Goal: Information Seeking & Learning: Learn about a topic

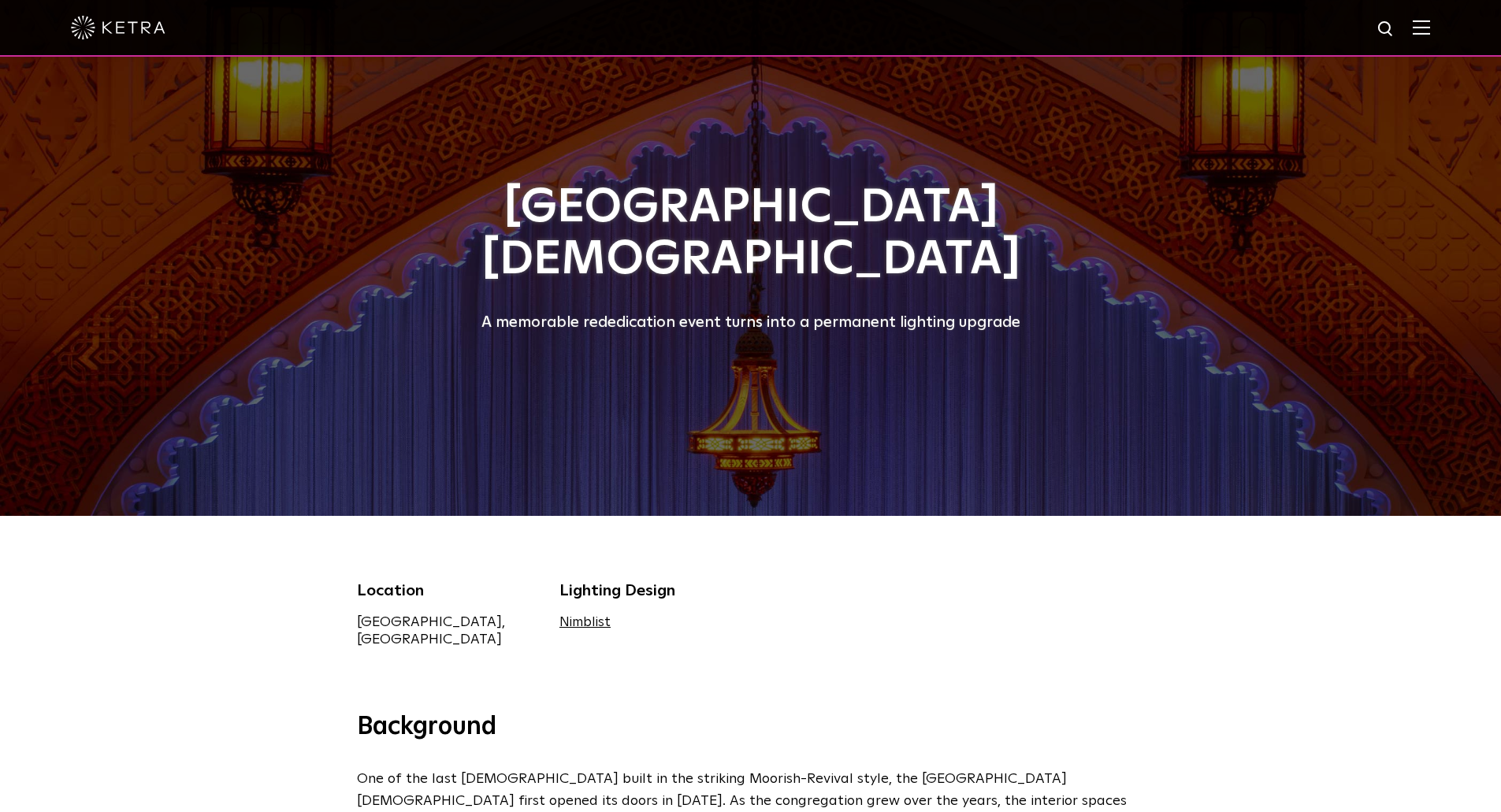
drag, startPoint x: 1500, startPoint y: 89, endPoint x: 1495, endPoint y: 112, distance: 23.5
click at [1495, 112] on div at bounding box center [750, 258] width 1501 height 516
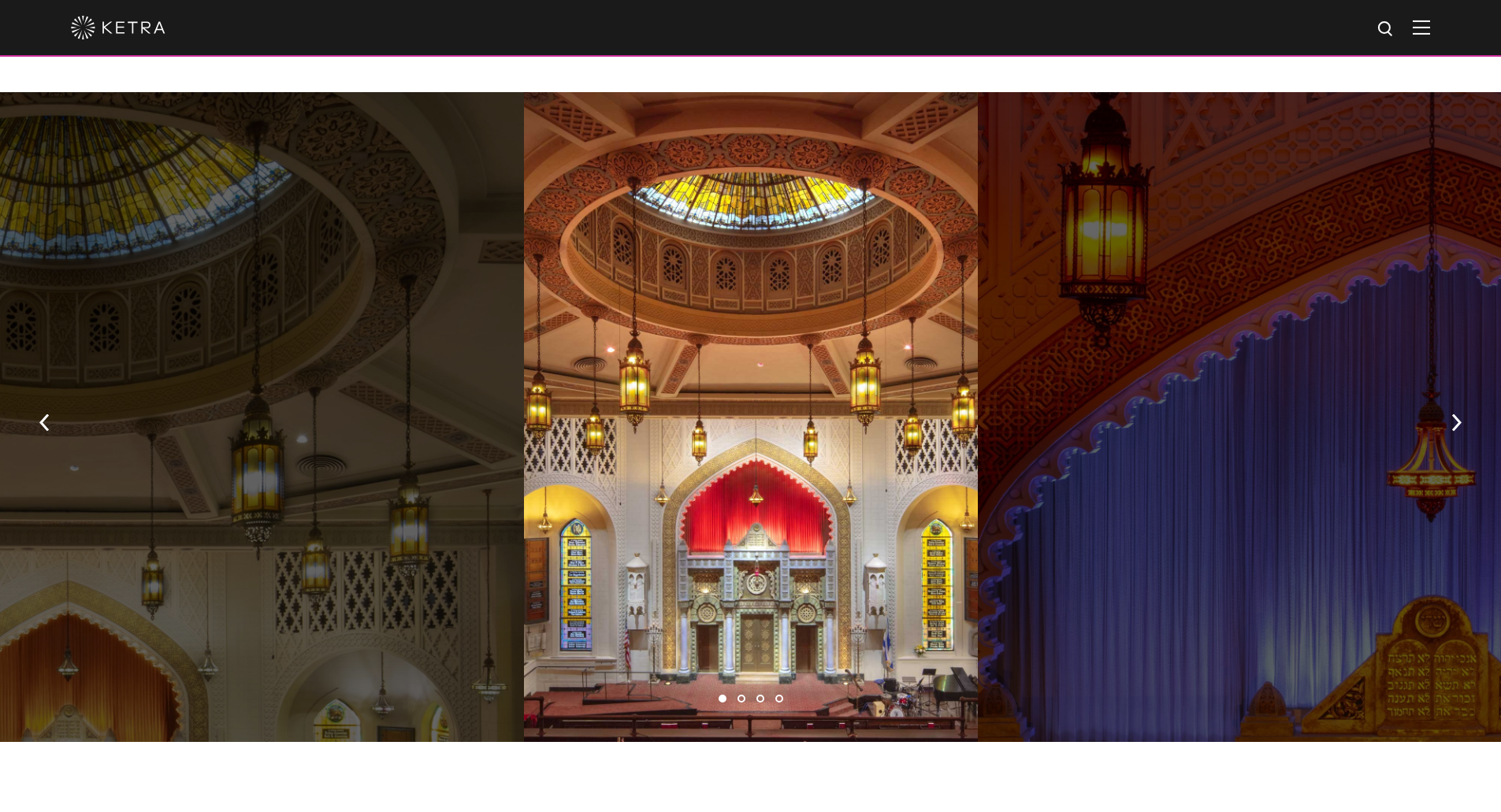
scroll to position [1174, 0]
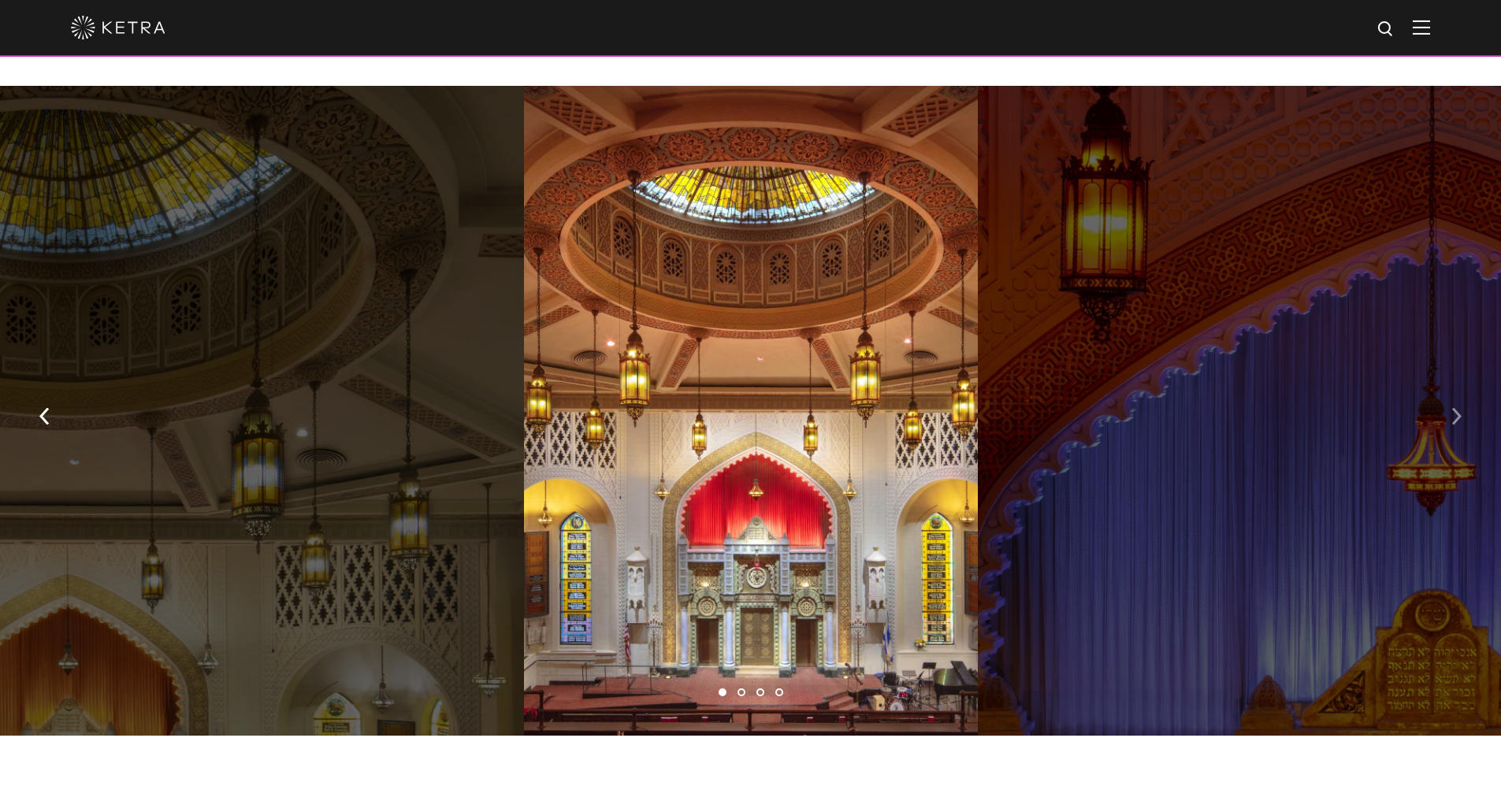
click at [1464, 387] on button "button" at bounding box center [1456, 414] width 34 height 55
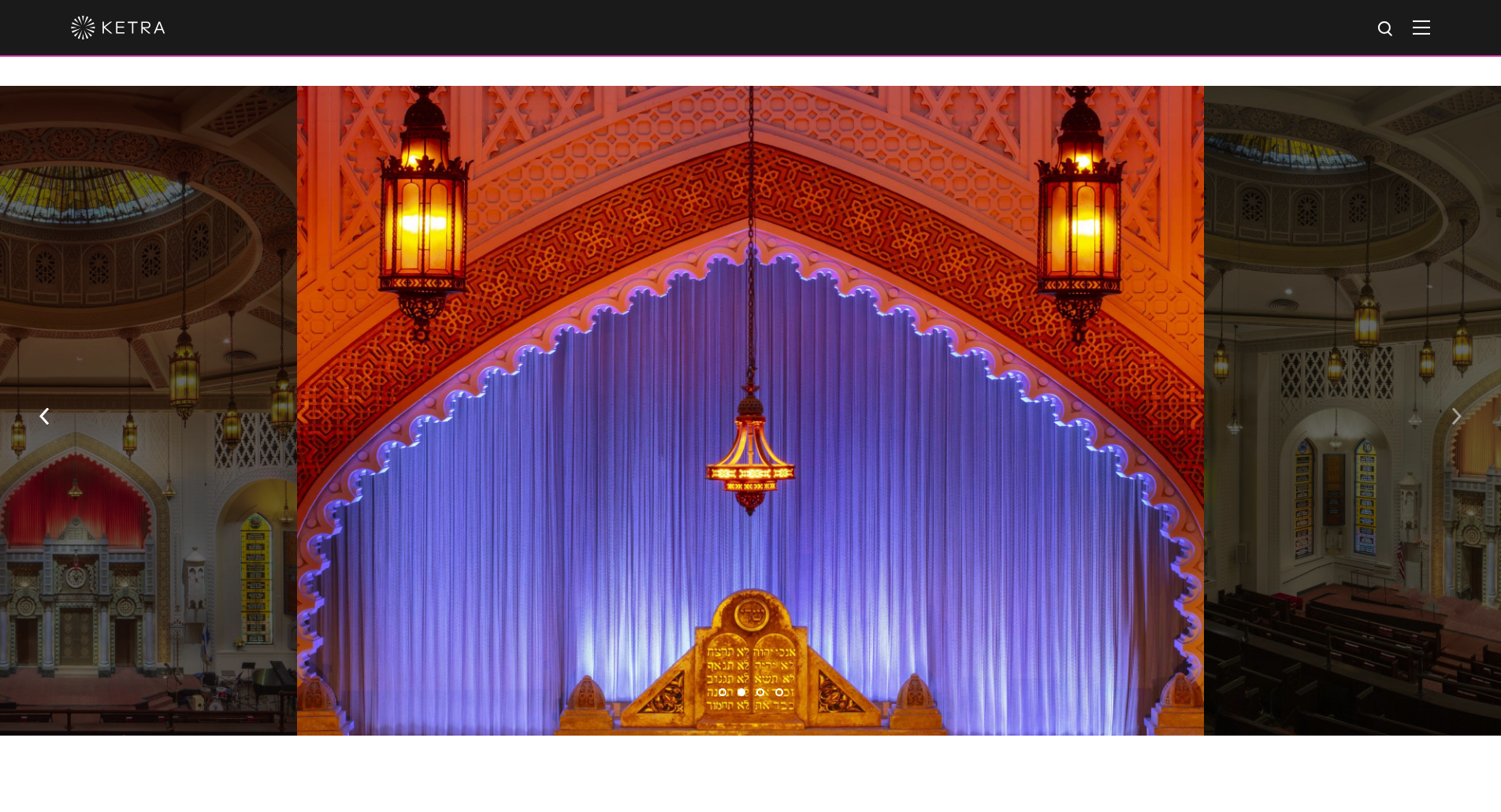
click at [1464, 387] on button "button" at bounding box center [1456, 414] width 34 height 55
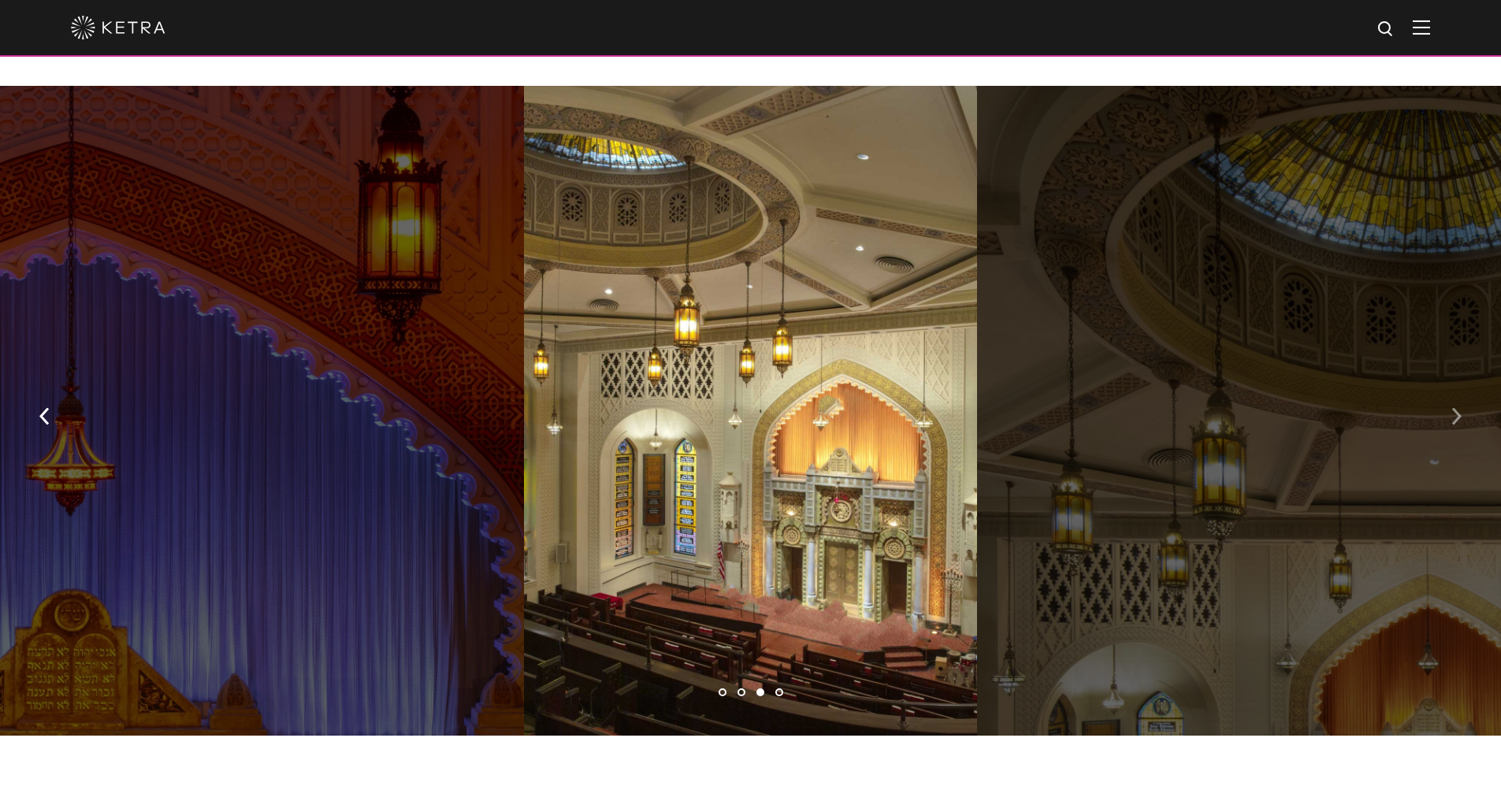
click at [1464, 387] on button "button" at bounding box center [1456, 414] width 34 height 55
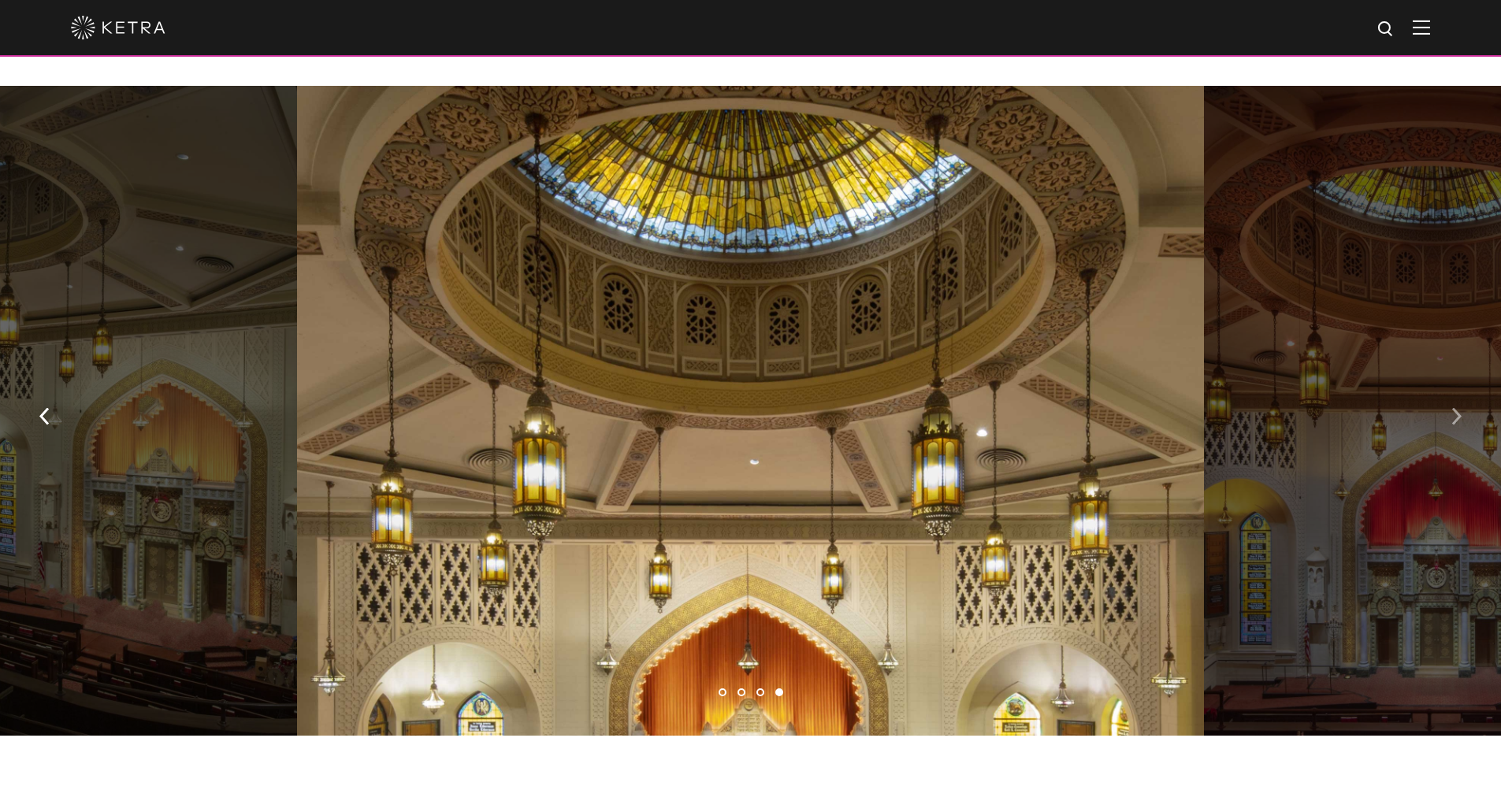
click at [1464, 387] on button "button" at bounding box center [1456, 414] width 34 height 55
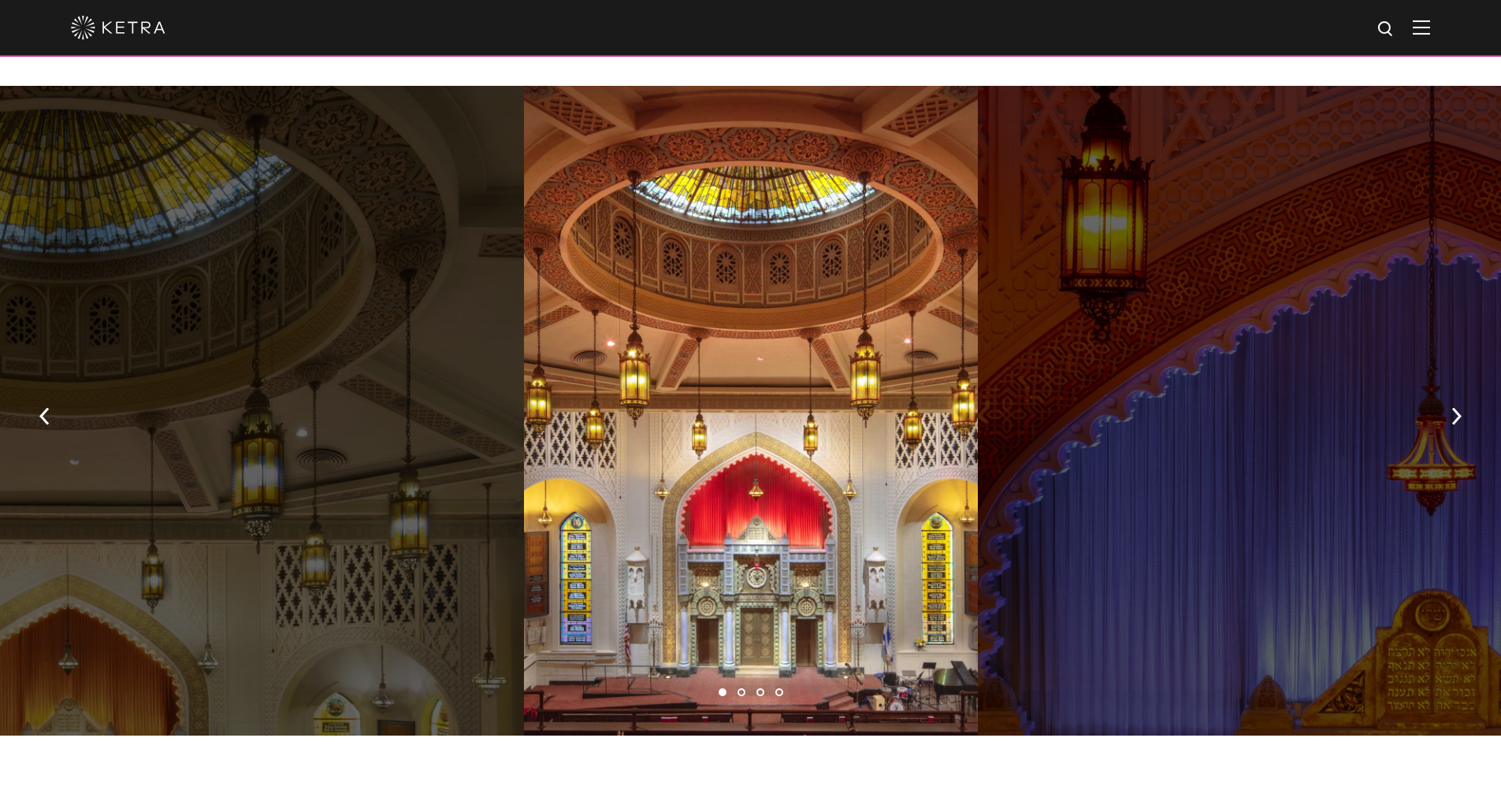
click at [777, 464] on div at bounding box center [750, 410] width 453 height 650
click at [1454, 407] on img "button" at bounding box center [1456, 416] width 10 height 18
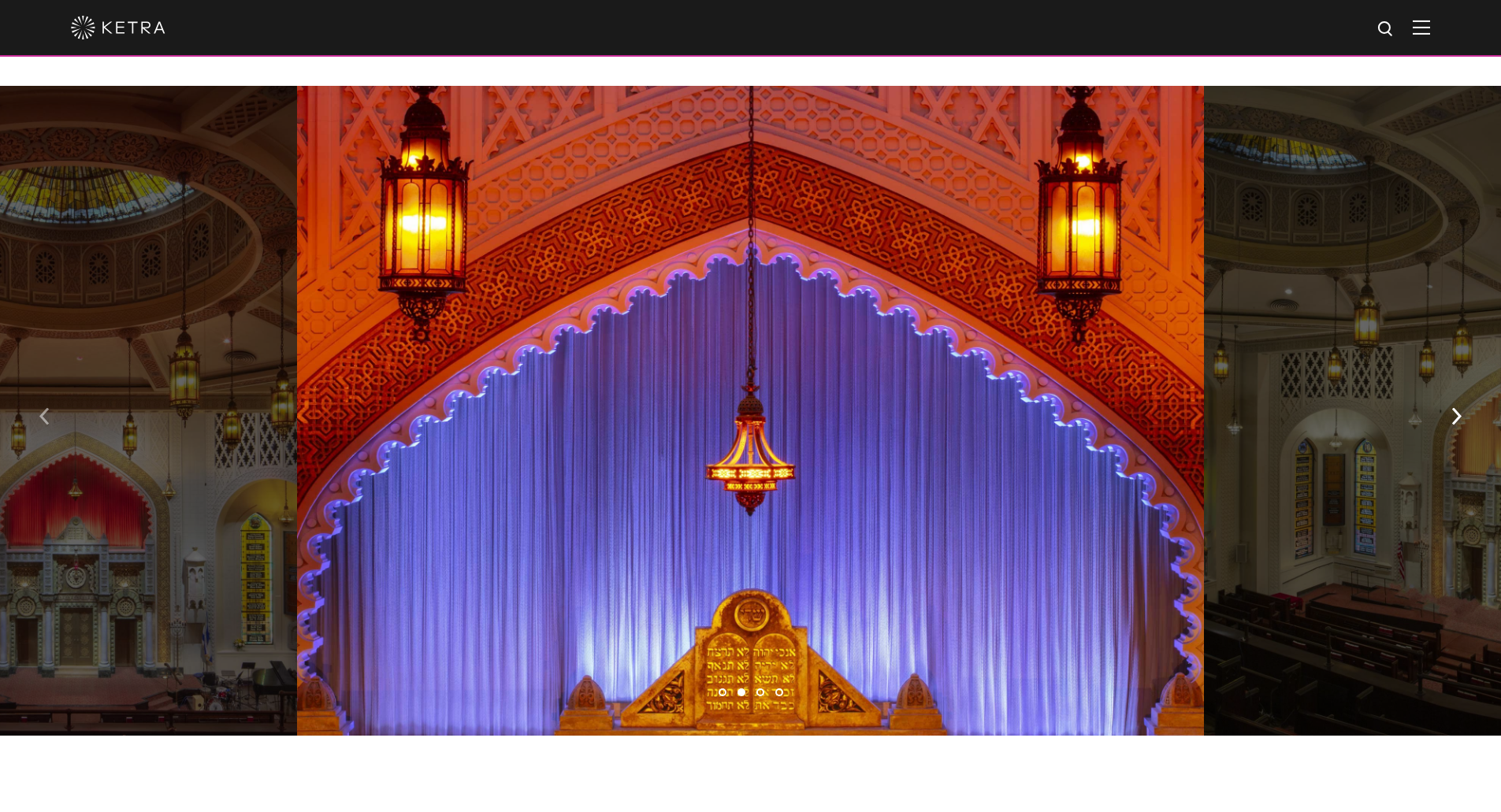
click at [46, 407] on img "button" at bounding box center [44, 416] width 10 height 18
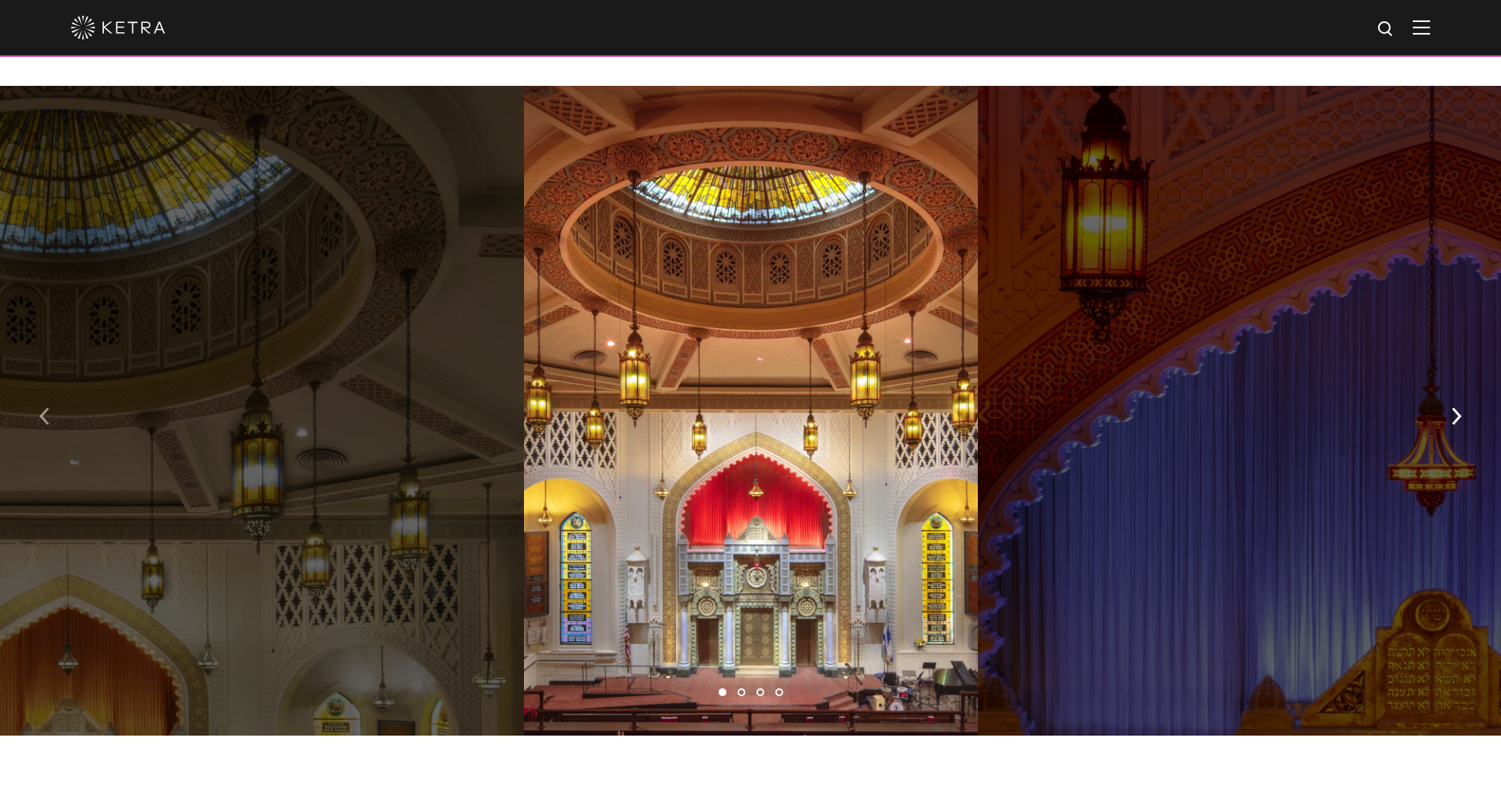
click at [46, 407] on img "button" at bounding box center [44, 416] width 10 height 18
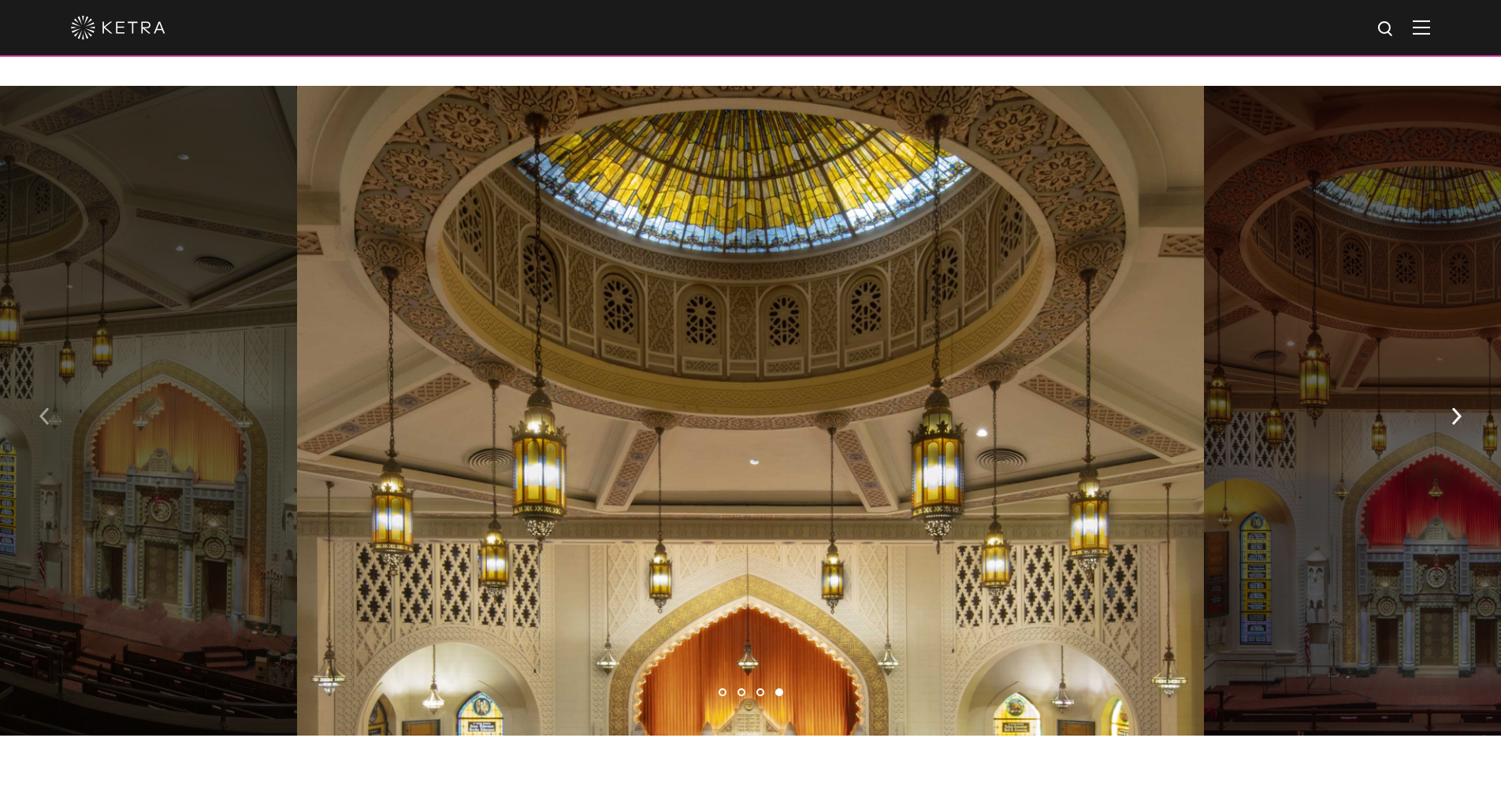
click at [46, 407] on img "button" at bounding box center [44, 416] width 10 height 18
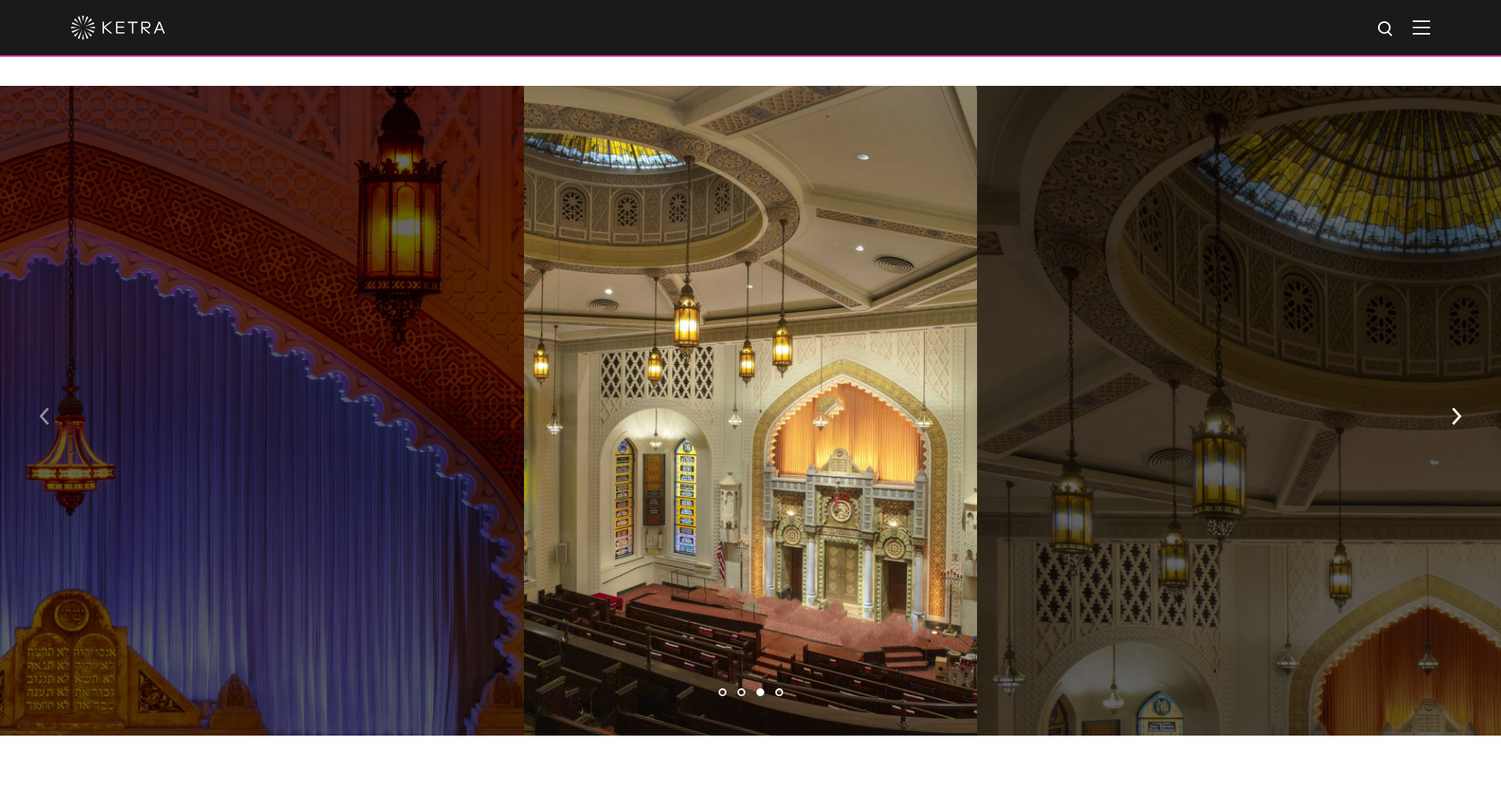
click at [46, 407] on img "button" at bounding box center [44, 416] width 10 height 18
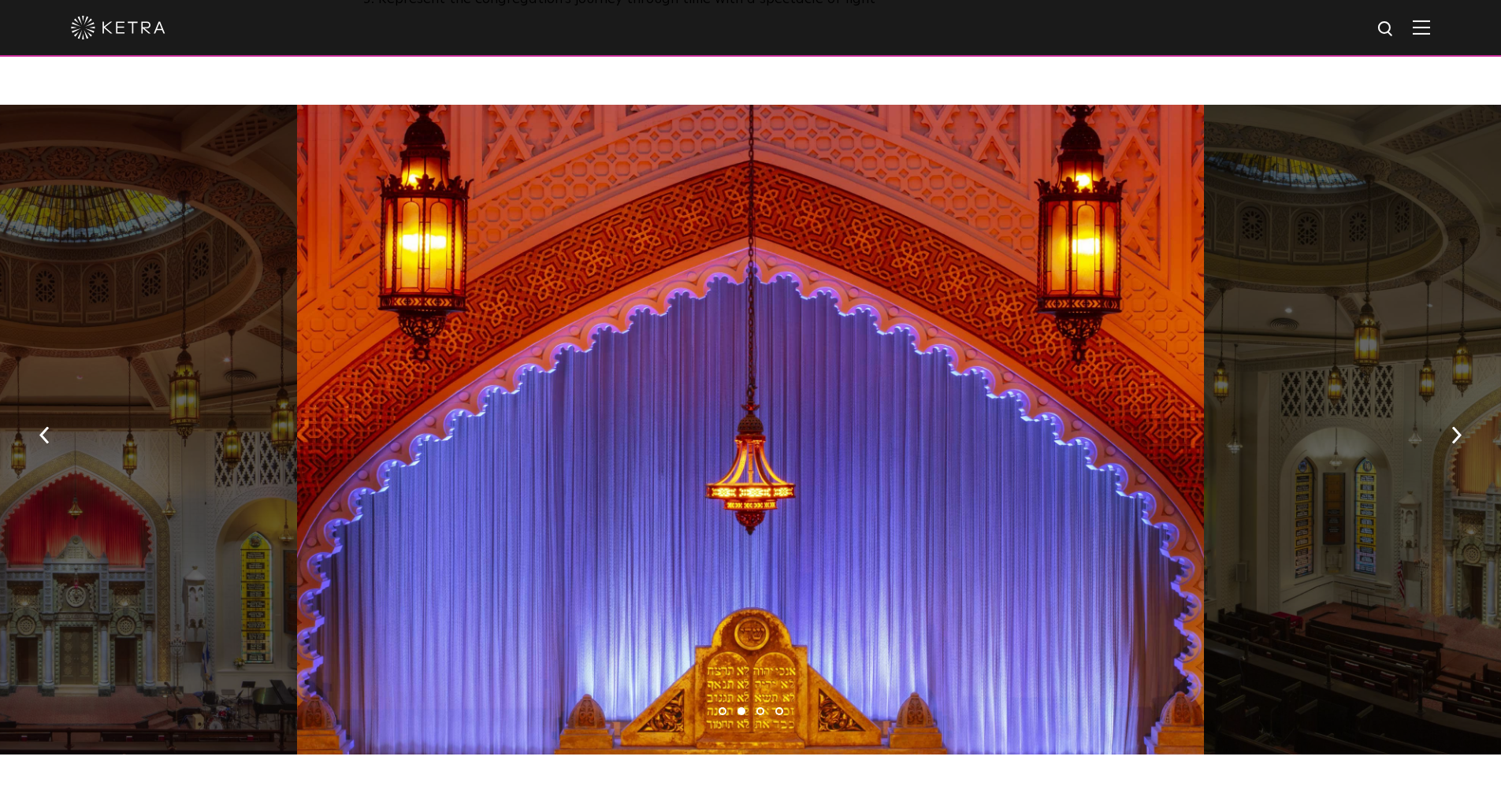
scroll to position [1180, 0]
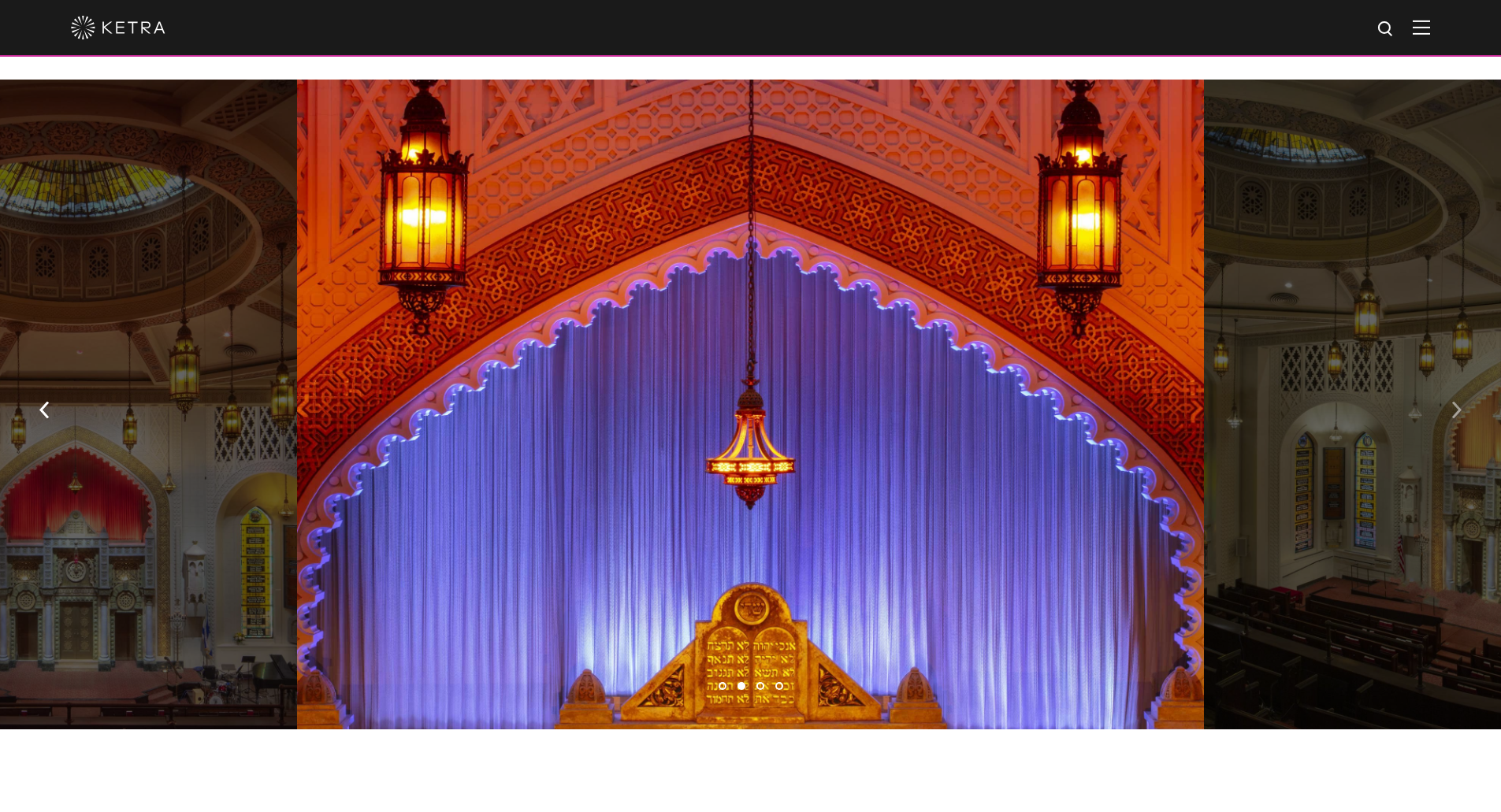
click at [1452, 401] on img "button" at bounding box center [1456, 410] width 10 height 18
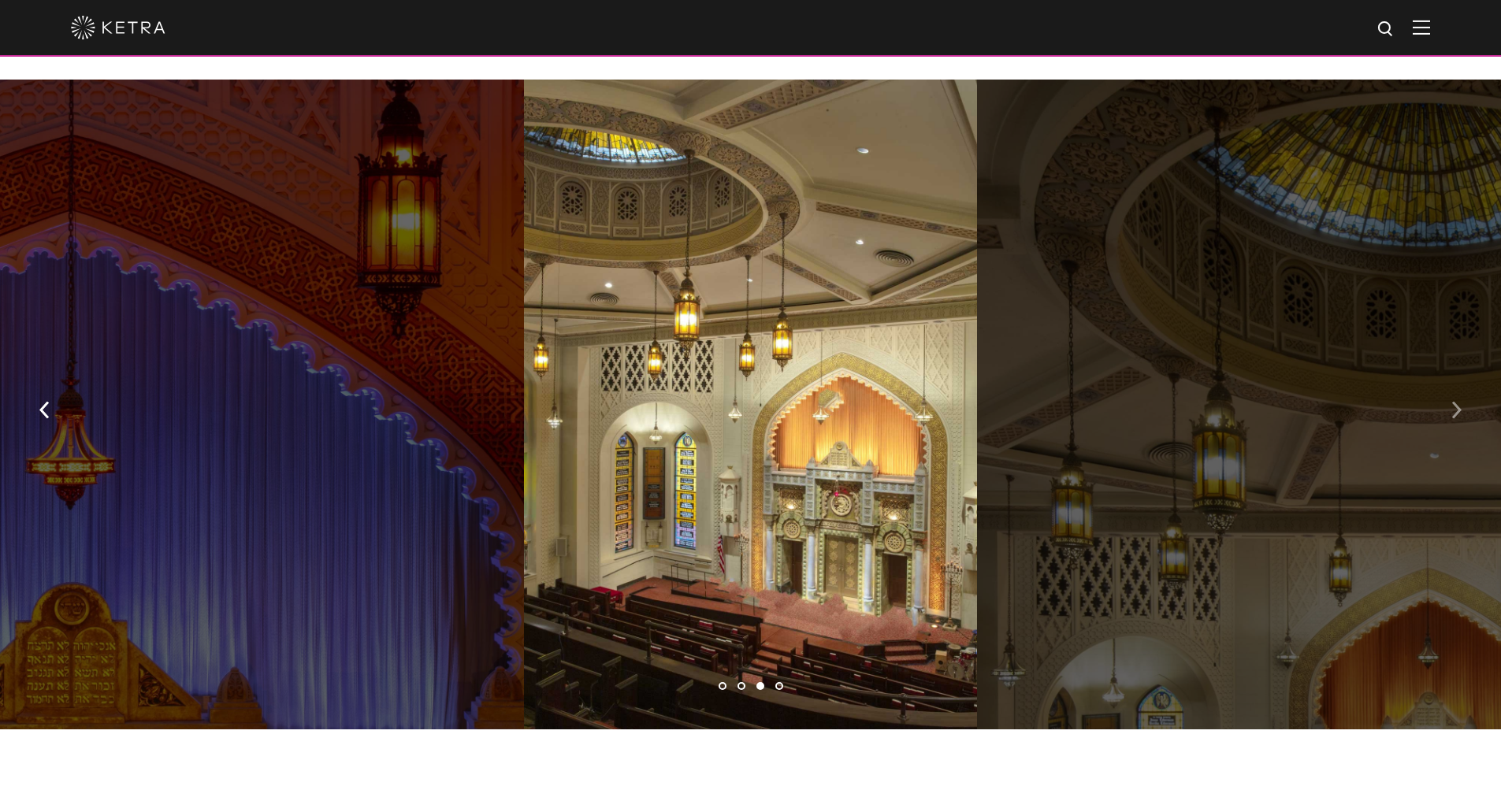
click at [1452, 401] on img "button" at bounding box center [1456, 410] width 10 height 18
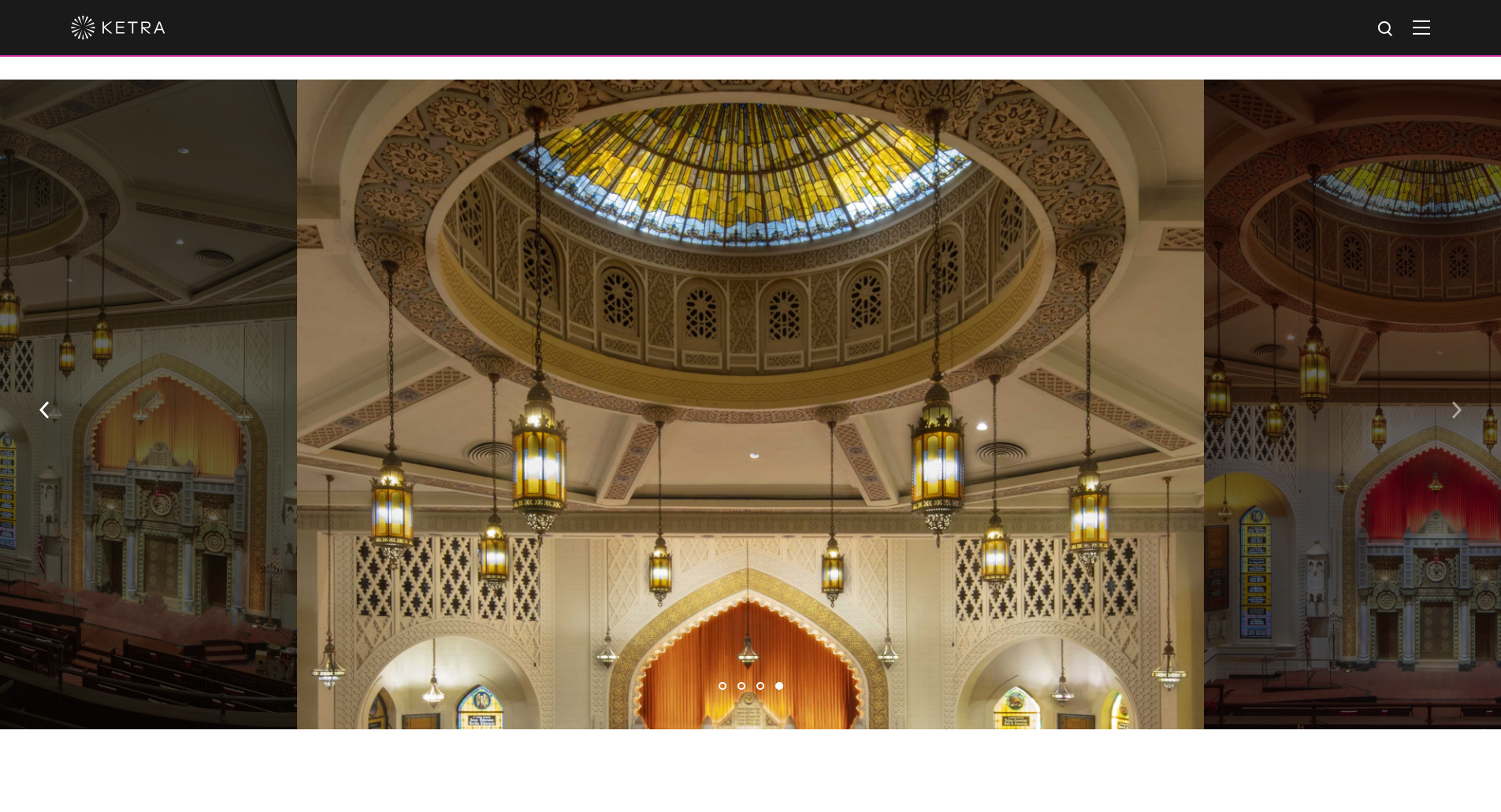
click at [1452, 401] on img "button" at bounding box center [1456, 410] width 10 height 18
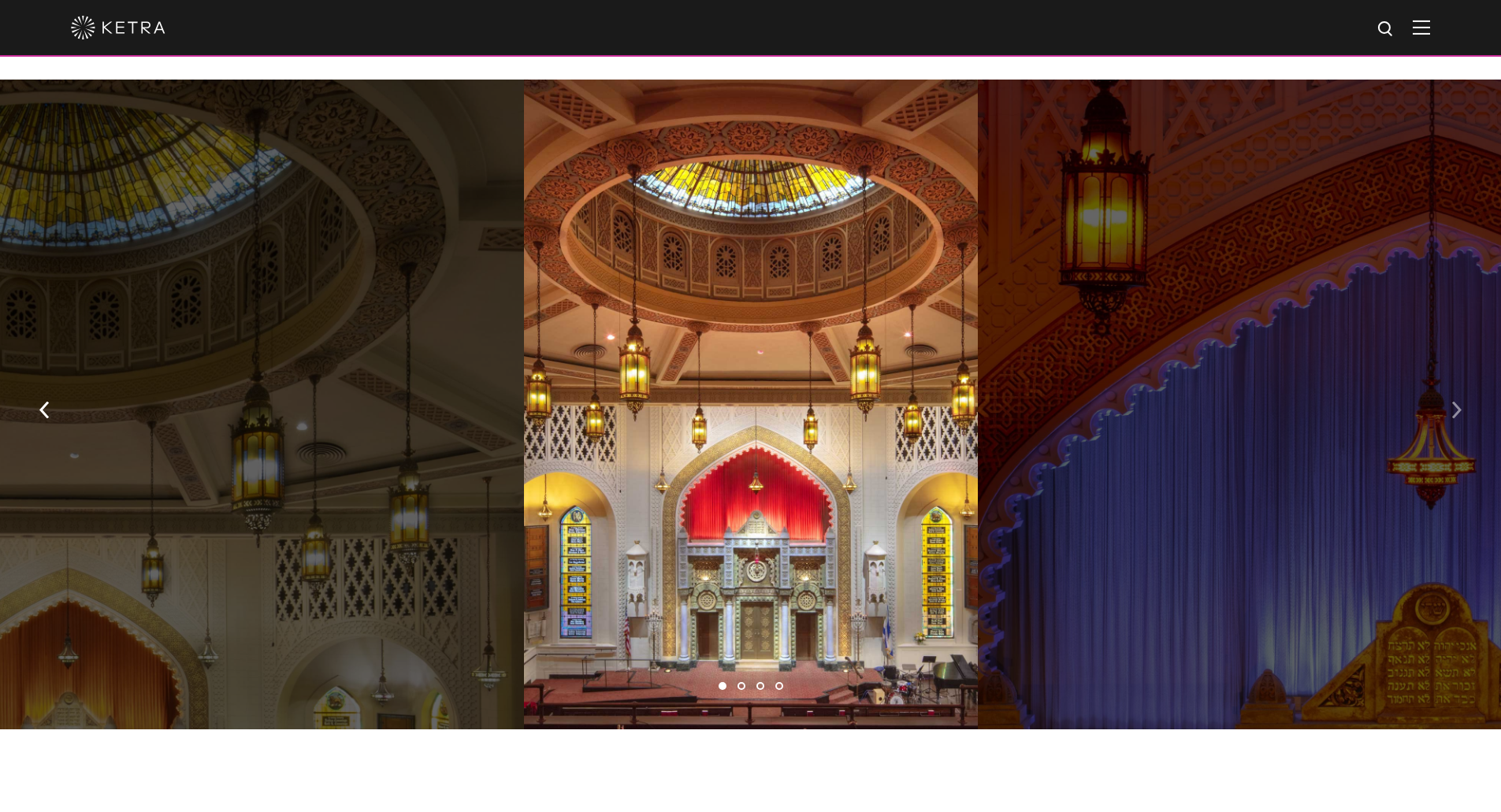
click at [1452, 401] on img "button" at bounding box center [1456, 410] width 10 height 18
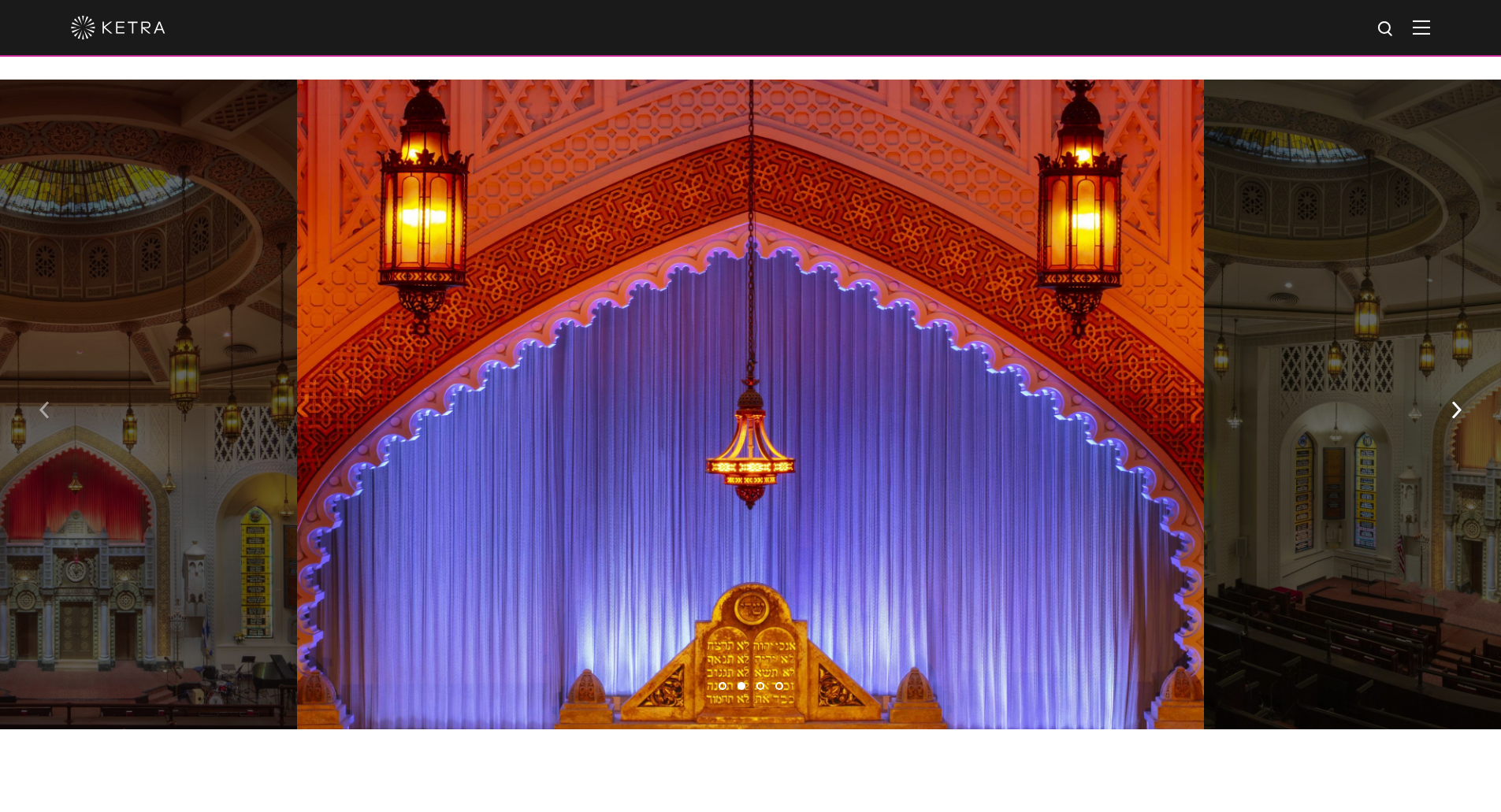
click at [42, 401] on img "button" at bounding box center [44, 410] width 10 height 18
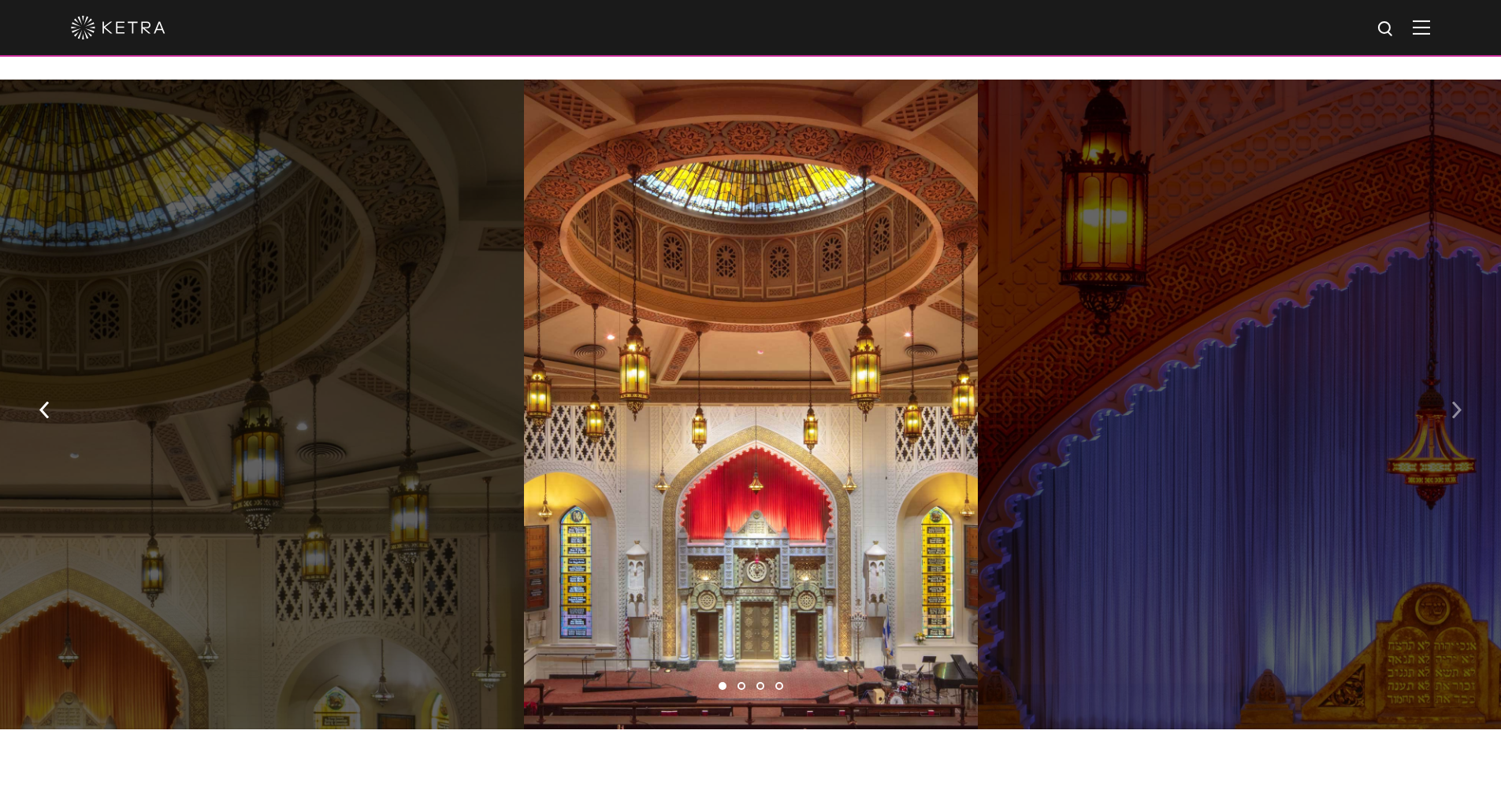
click at [1448, 385] on button "button" at bounding box center [1456, 409] width 34 height 55
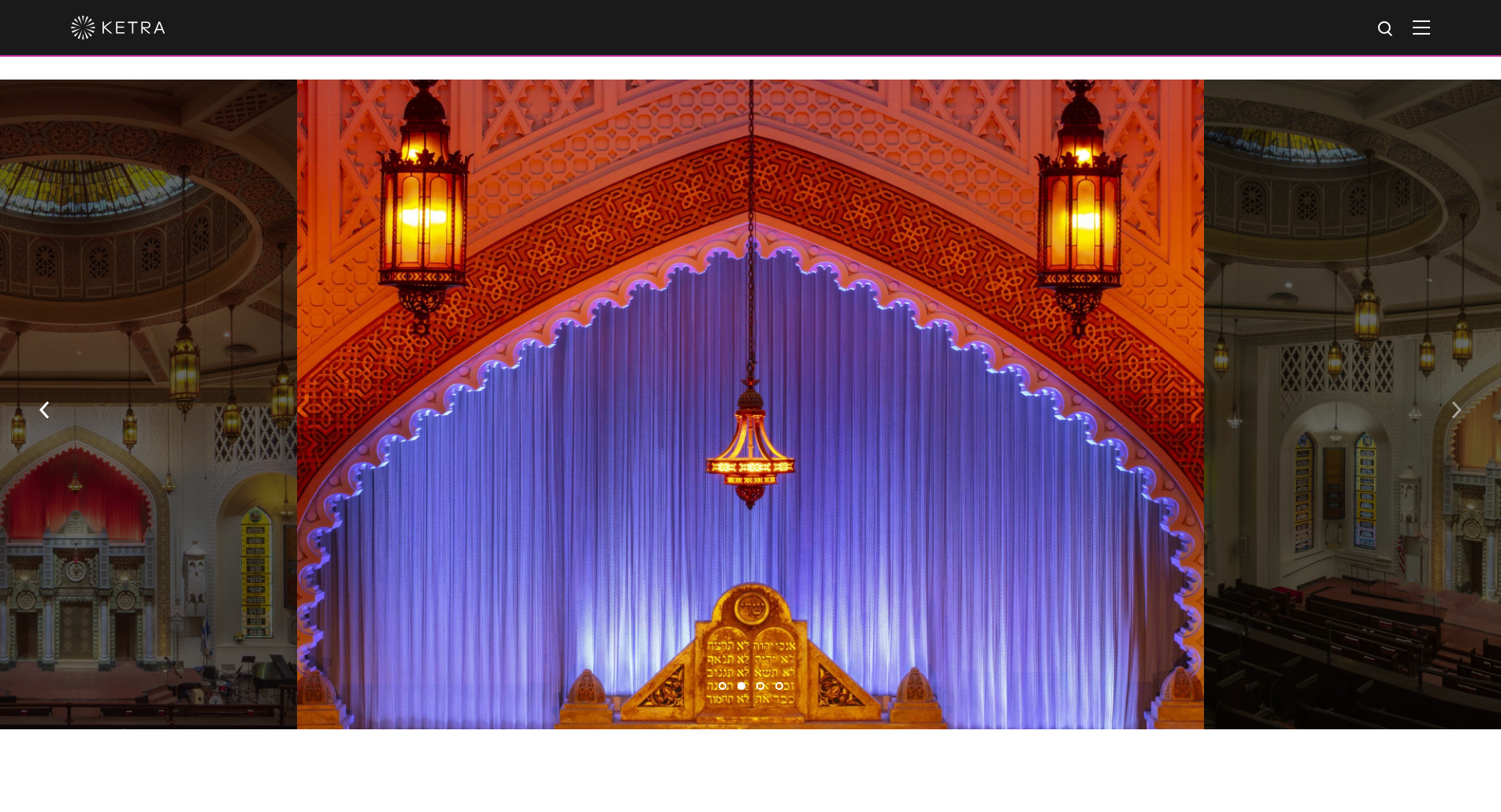
click at [1452, 401] on img "button" at bounding box center [1456, 410] width 10 height 18
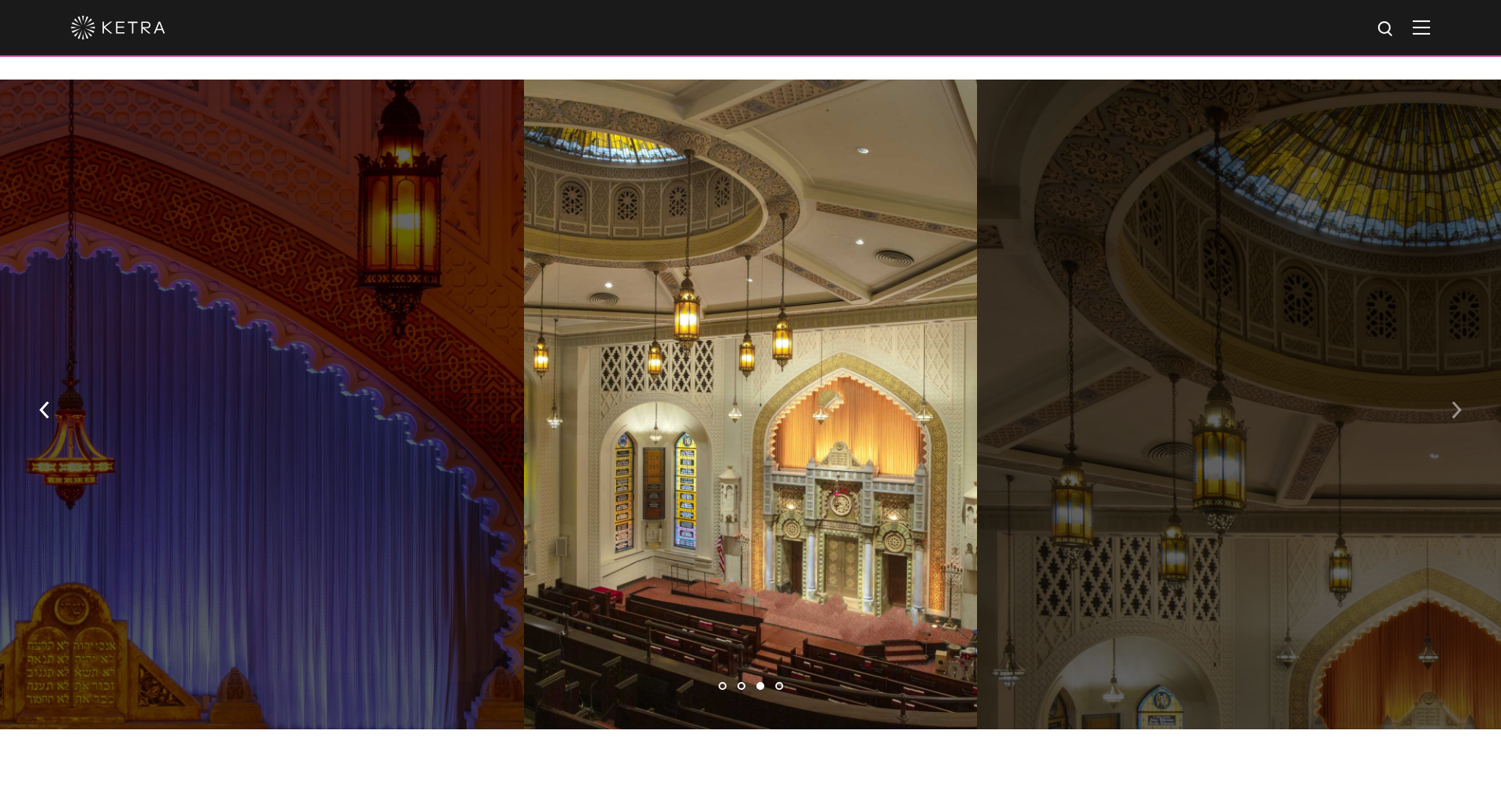
click at [1451, 401] on img "button" at bounding box center [1456, 410] width 10 height 18
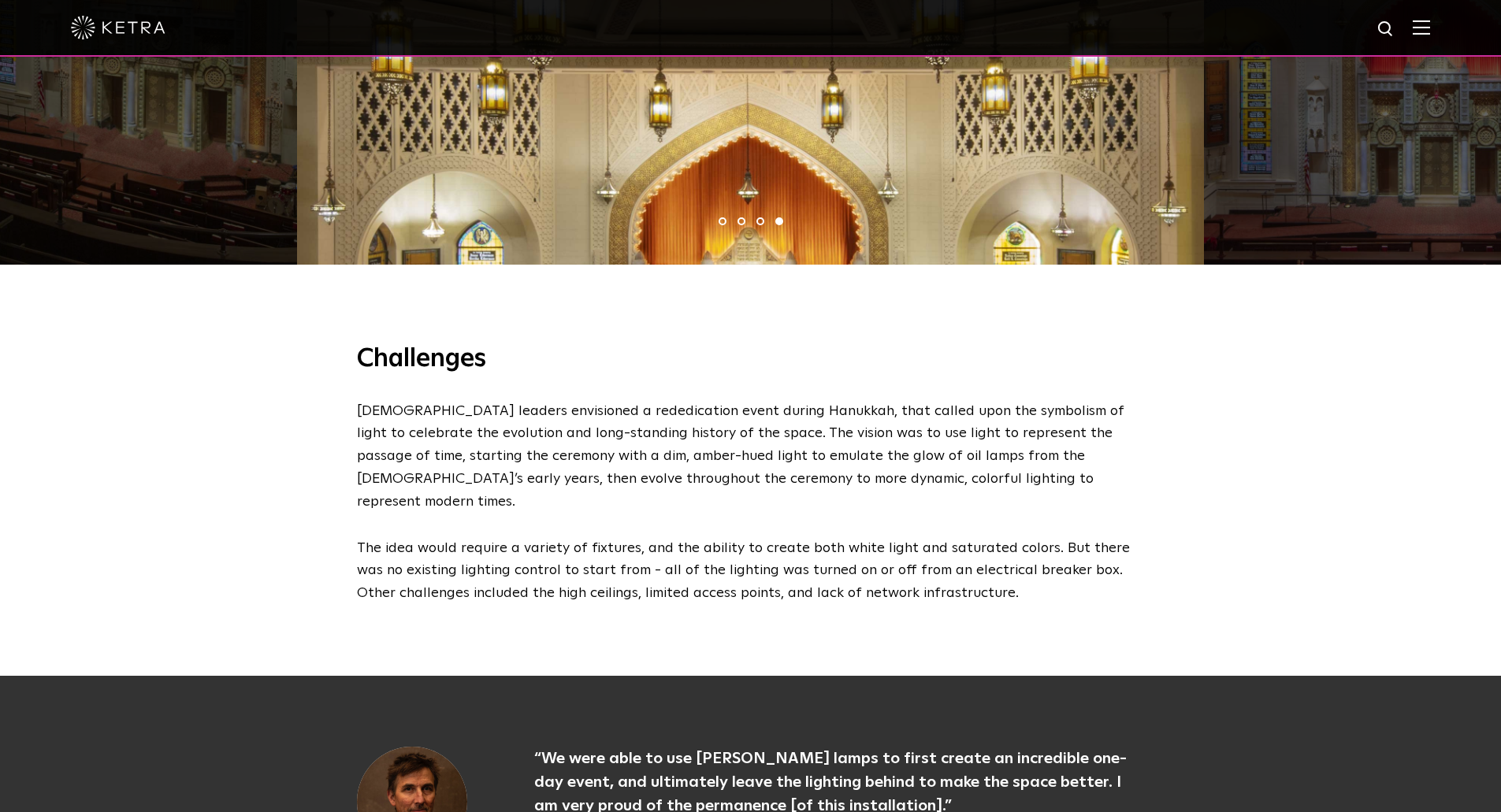
scroll to position [1763, 0]
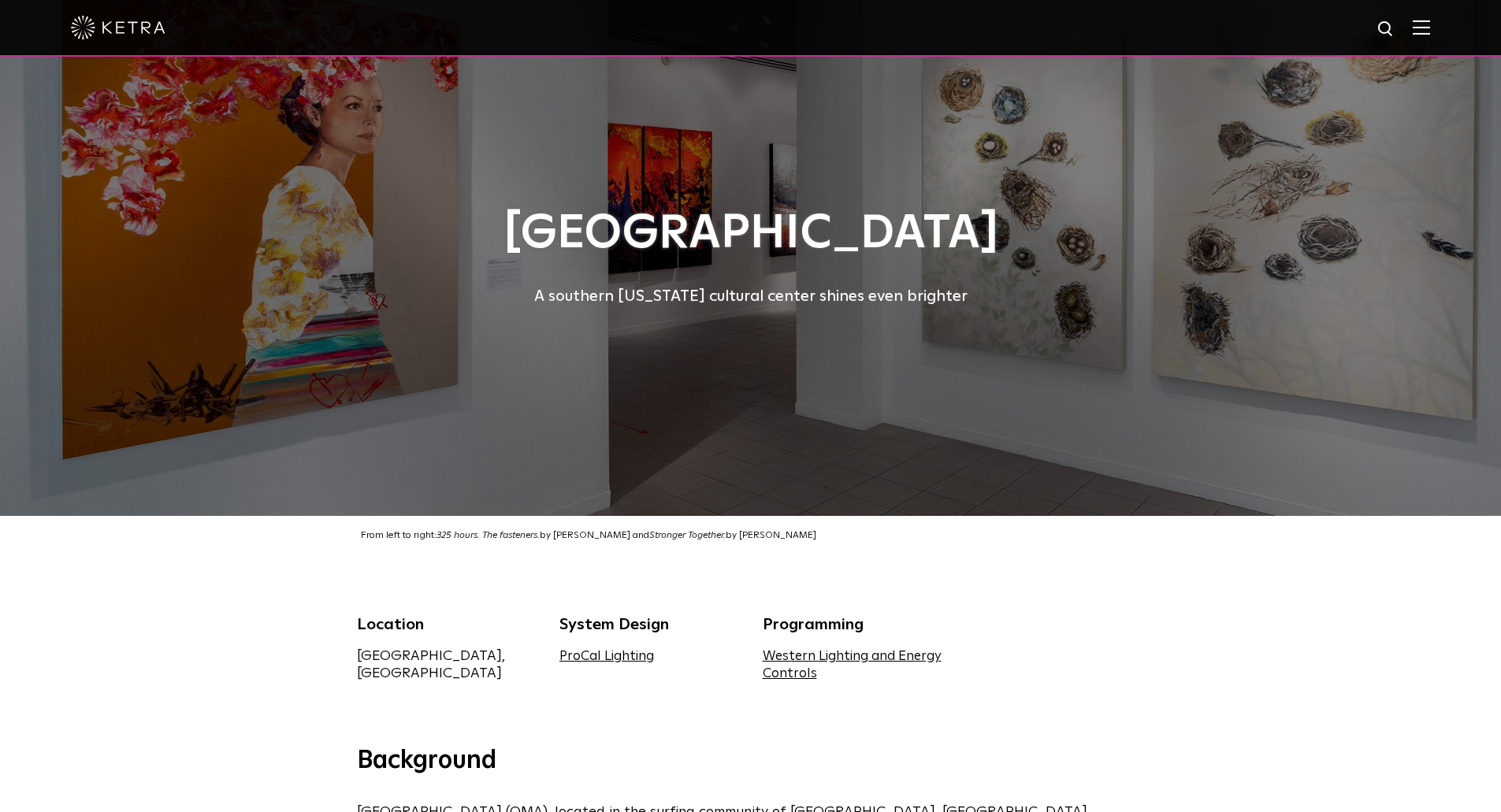
click at [1006, 729] on div "Location Oceanside, CA System Design ProCal Lighting Programming Western Lighti…" at bounding box center [750, 648] width 1501 height 196
drag, startPoint x: 364, startPoint y: 531, endPoint x: 807, endPoint y: 518, distance: 443.2
click at [807, 518] on div "From left to right: 325 hours. The fasteners. by Julia San Roman and Stronger T…" at bounding box center [750, 531] width 1501 height 29
click at [807, 528] on p "From left to right: 325 hours. The fasteners. by Julia San Roman and Stronger T…" at bounding box center [755, 536] width 788 height 18
drag, startPoint x: 811, startPoint y: 536, endPoint x: 338, endPoint y: 541, distance: 473.0
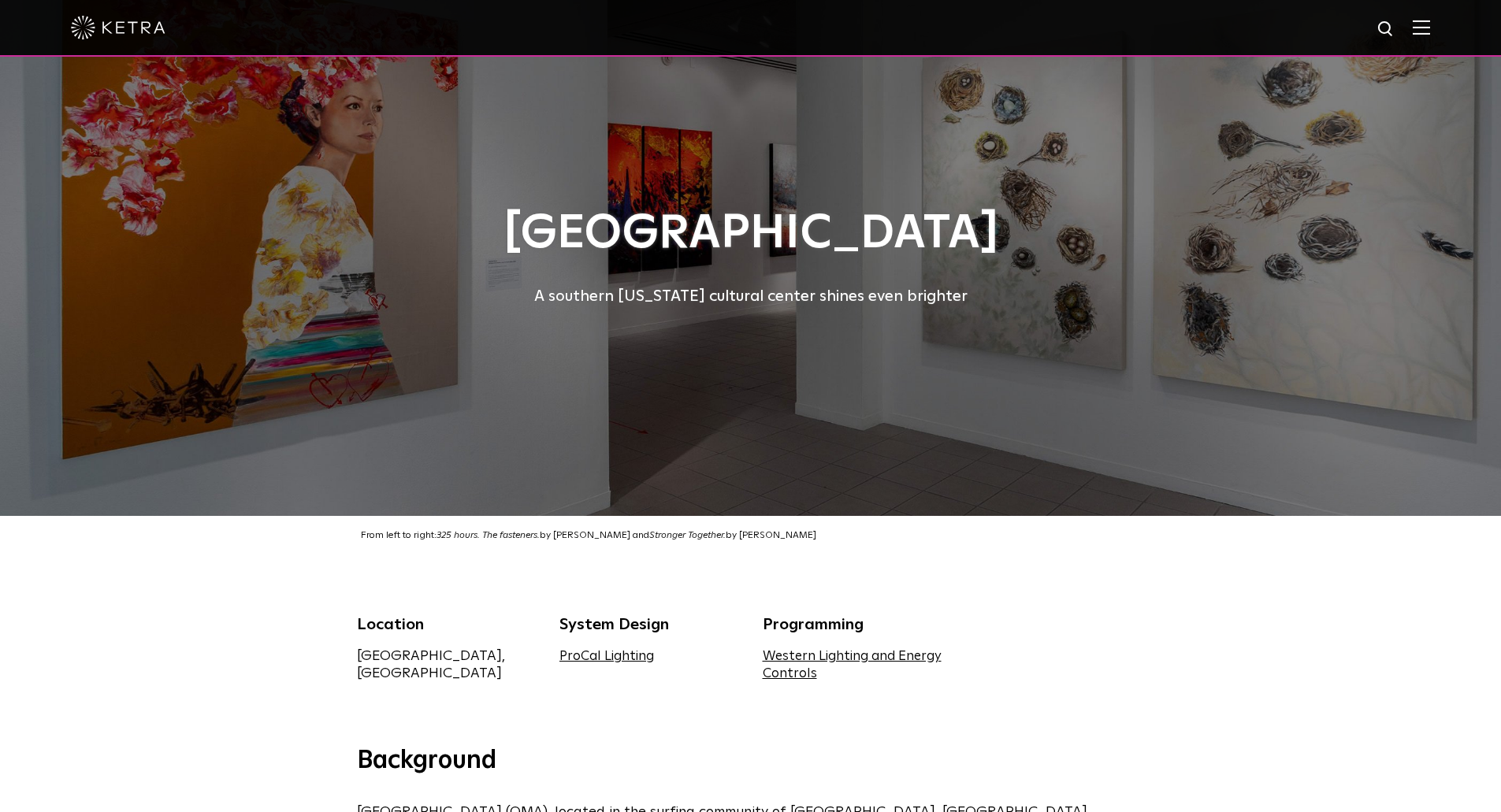
click at [338, 541] on div "From left to right: 325 hours. The fasteners. by Julia San Roman and Stronger T…" at bounding box center [750, 531] width 1501 height 29
copy p "From left to right: 325 hours. The fasteners. by Julia San Roman and Stronger T…"
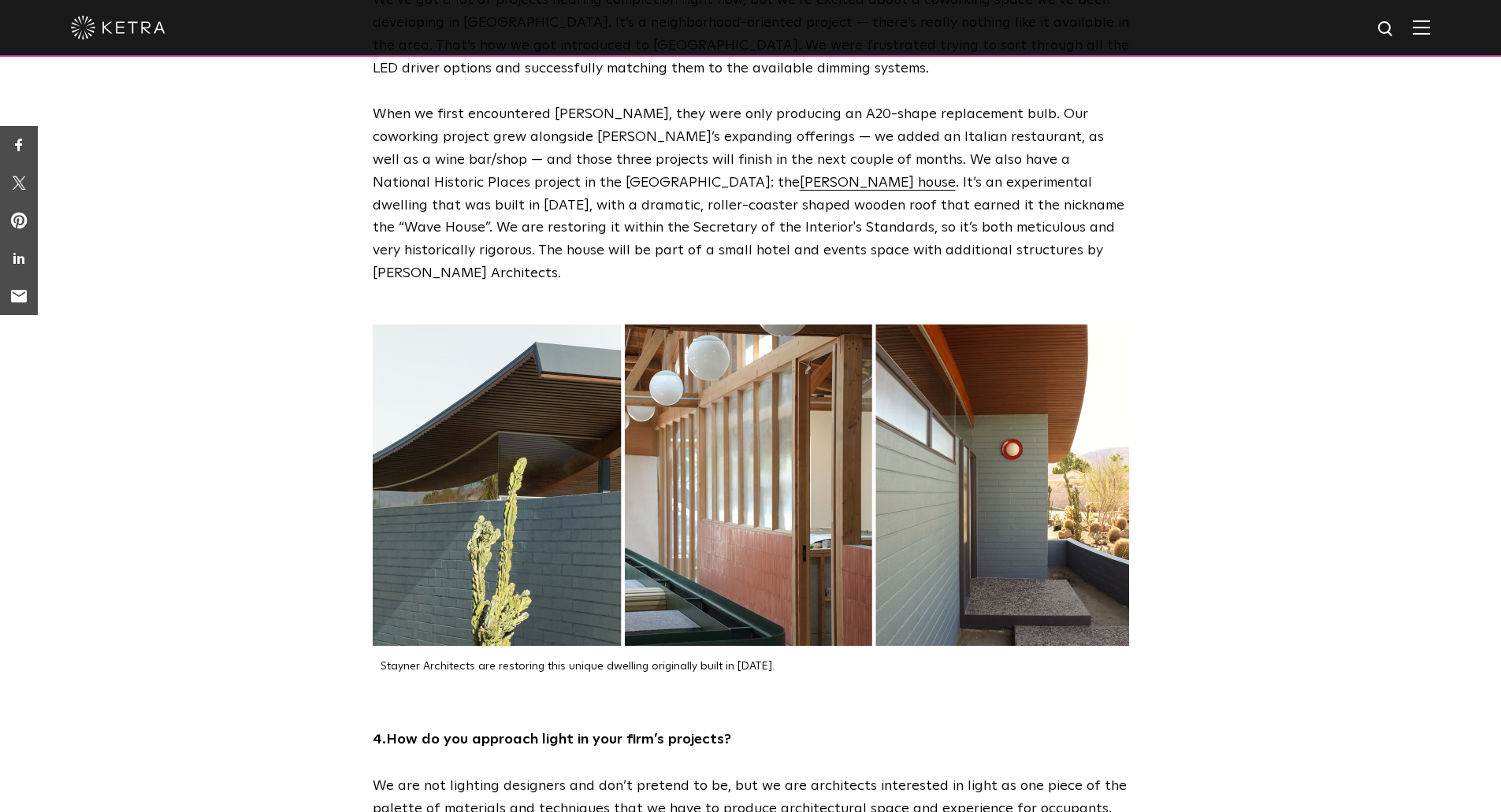
scroll to position [1957, 0]
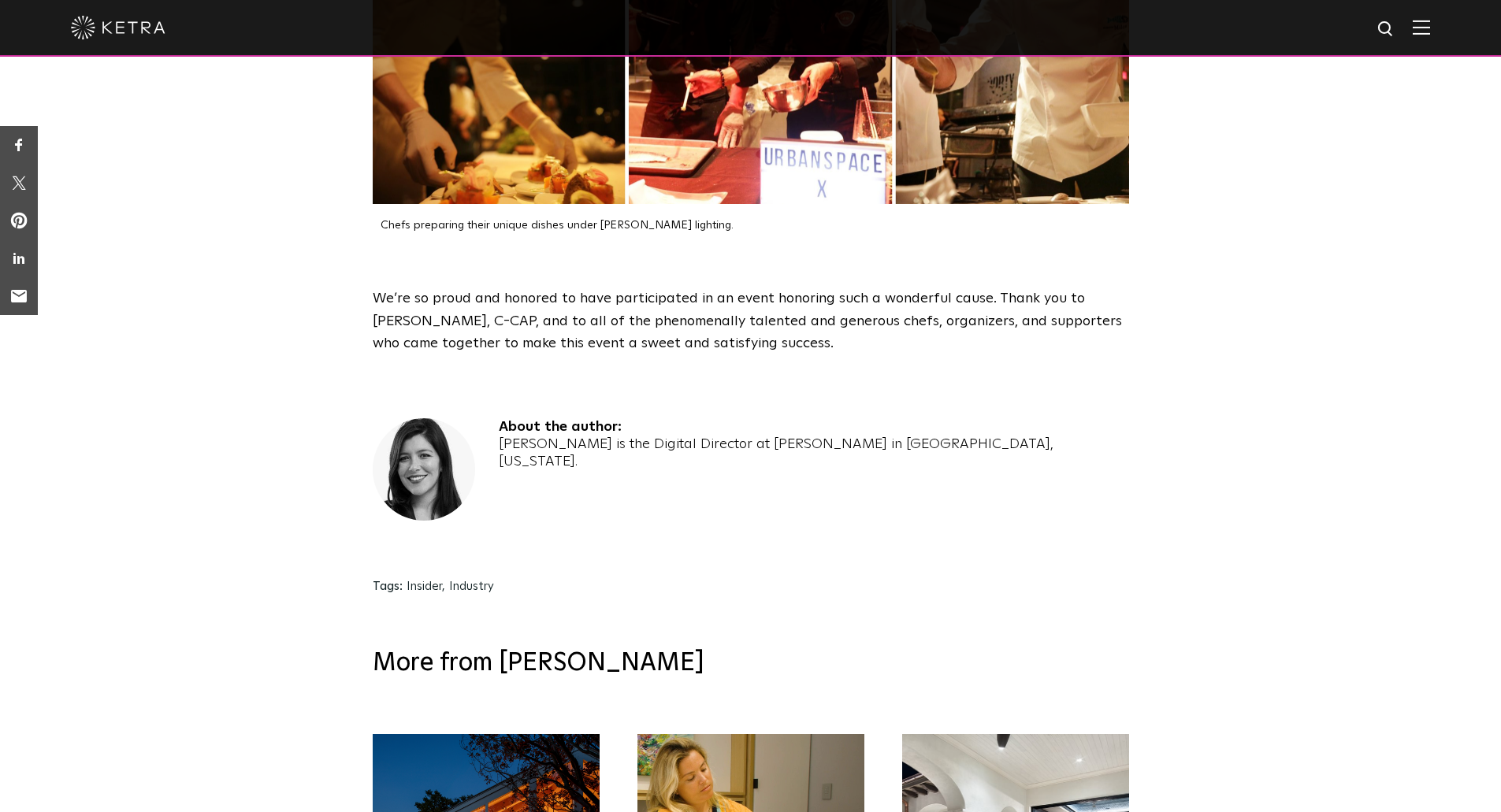
scroll to position [3173, 0]
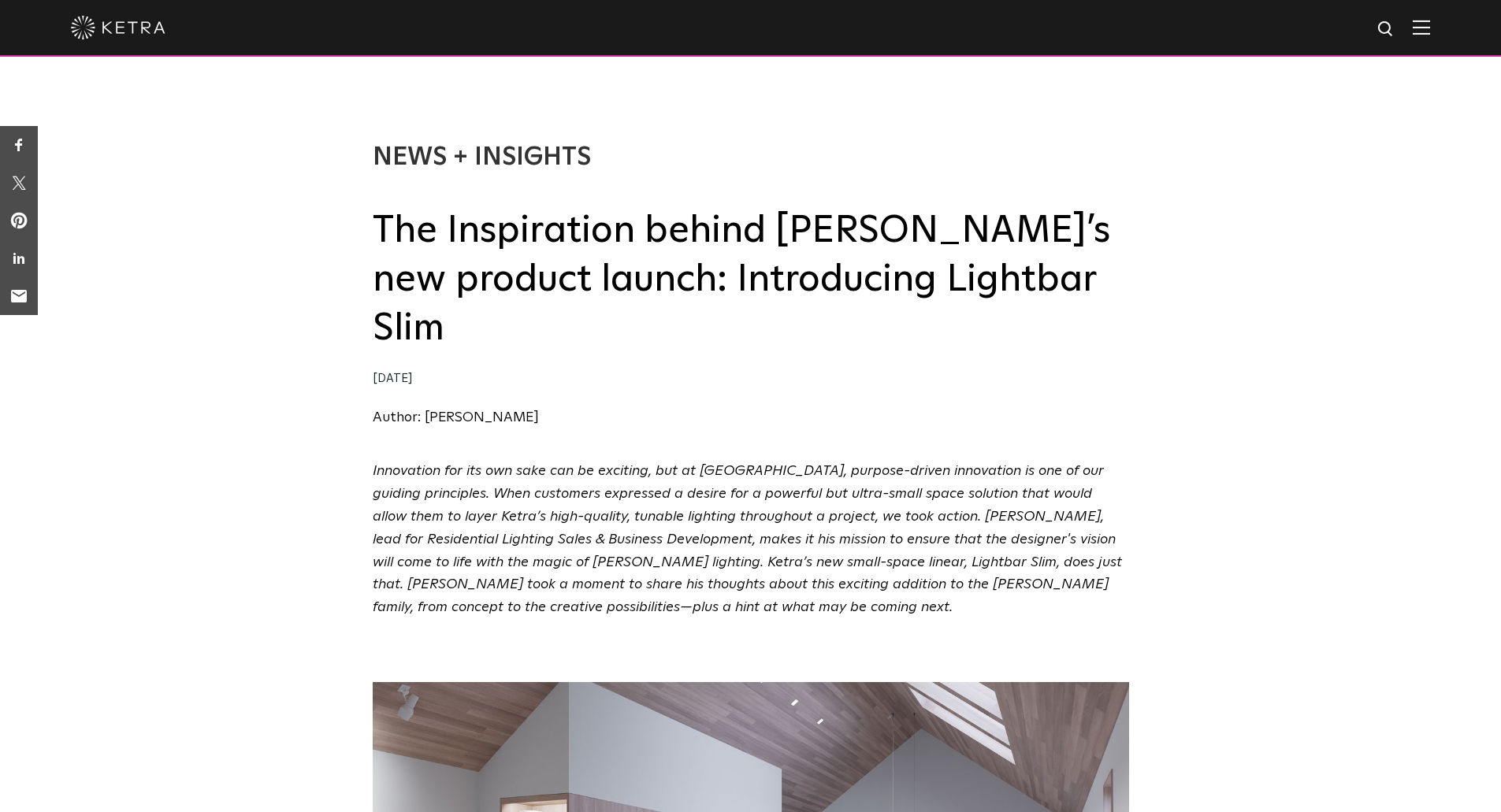
click at [455, 269] on h2 "The Inspiration behind Ketra’s new product launch: Introducing Lightbar Slim" at bounding box center [750, 280] width 756 height 147
click at [800, 382] on div "News + Insights The Inspiration behind Ketra’s new product launch: Introducing …" at bounding box center [750, 269] width 756 height 382
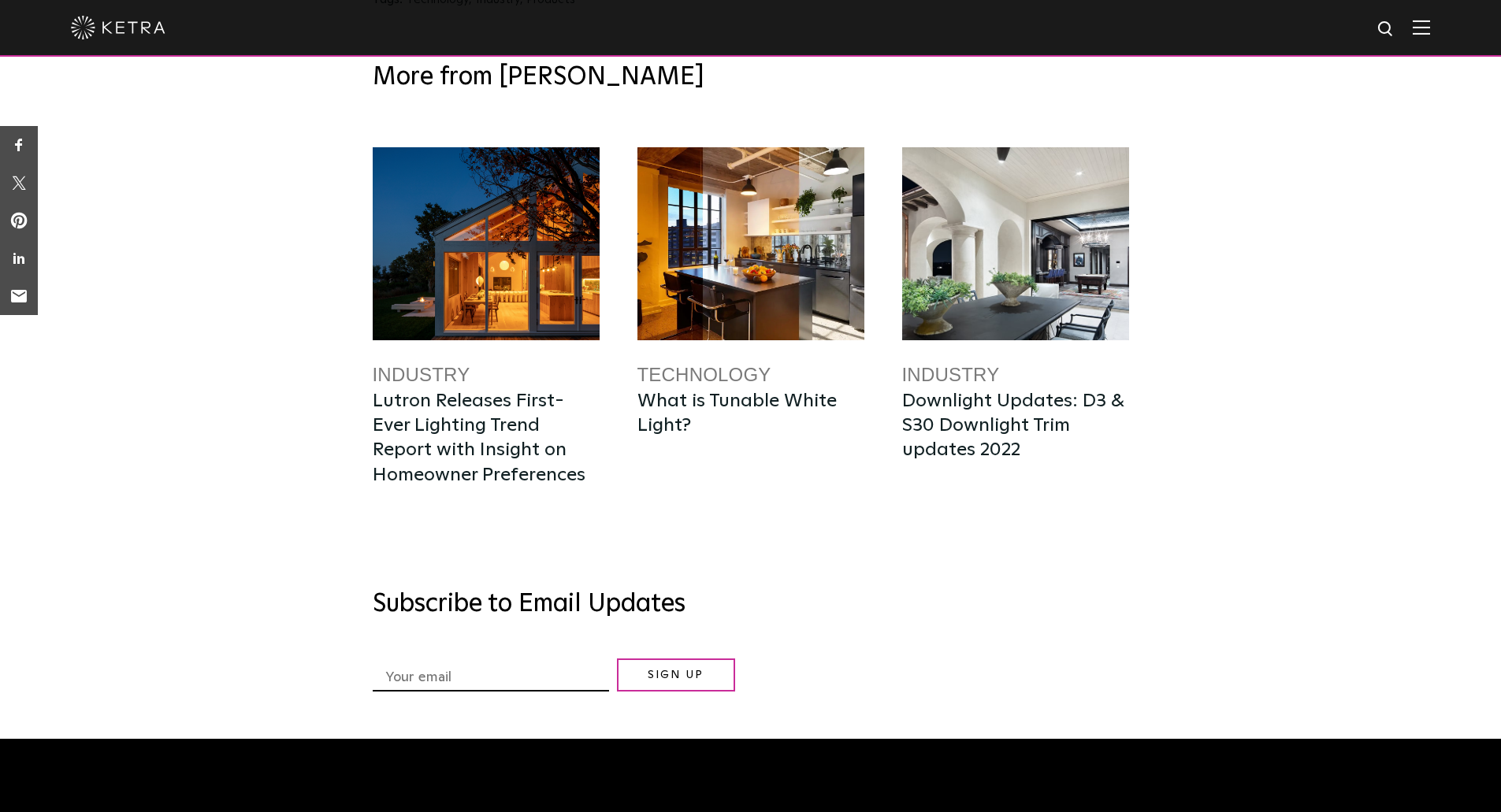
scroll to position [2962, 0]
